Goal: Task Accomplishment & Management: Manage account settings

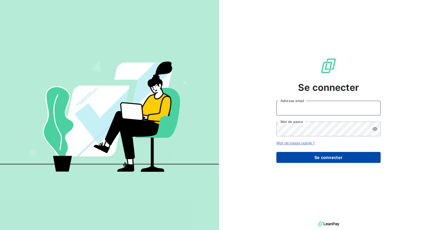
type input "[PERSON_NAME][EMAIL_ADDRESS][DOMAIN_NAME]"
click at [335, 158] on button "Se connecter" at bounding box center [329, 157] width 104 height 11
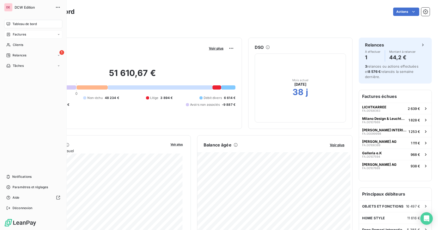
click at [22, 35] on span "Factures" at bounding box center [19, 34] width 13 height 5
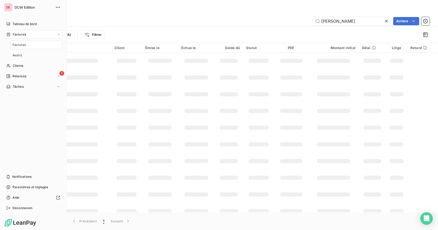
click at [23, 44] on span "Factures" at bounding box center [19, 45] width 13 height 5
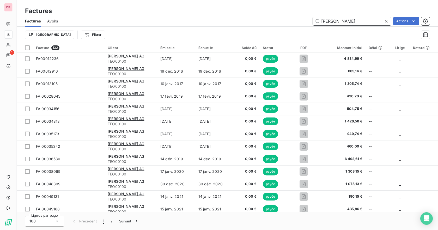
drag, startPoint x: 349, startPoint y: 21, endPoint x: 301, endPoint y: 20, distance: 48.0
click at [301, 20] on div "[PERSON_NAME] Actions" at bounding box center [247, 21] width 366 height 8
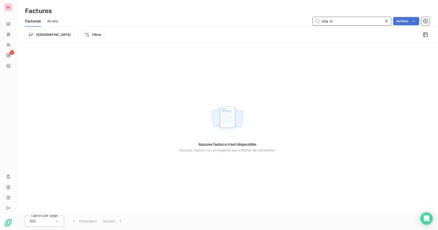
type input "vila vi"
